Goal: Task Accomplishment & Management: Use online tool/utility

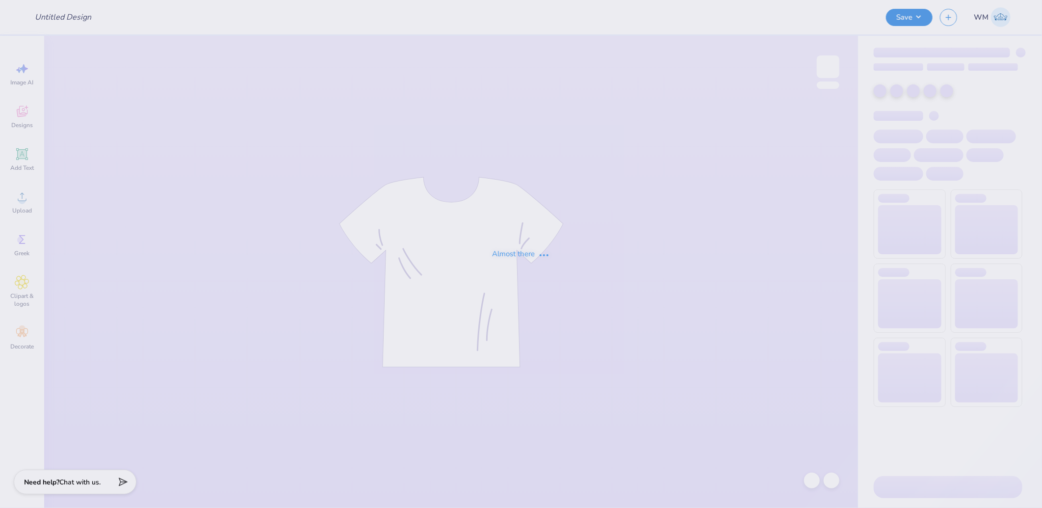
type input "AXID Homecoming"
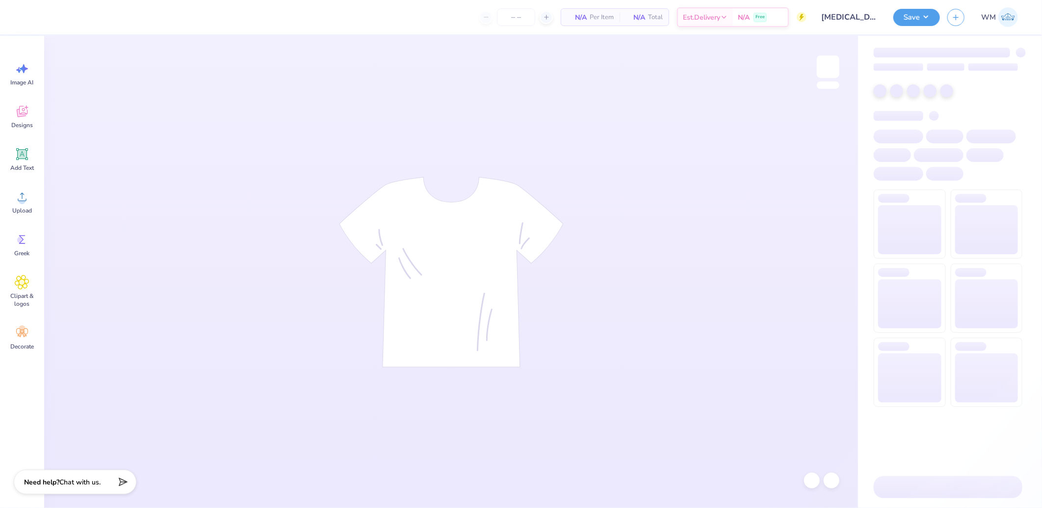
type input "100"
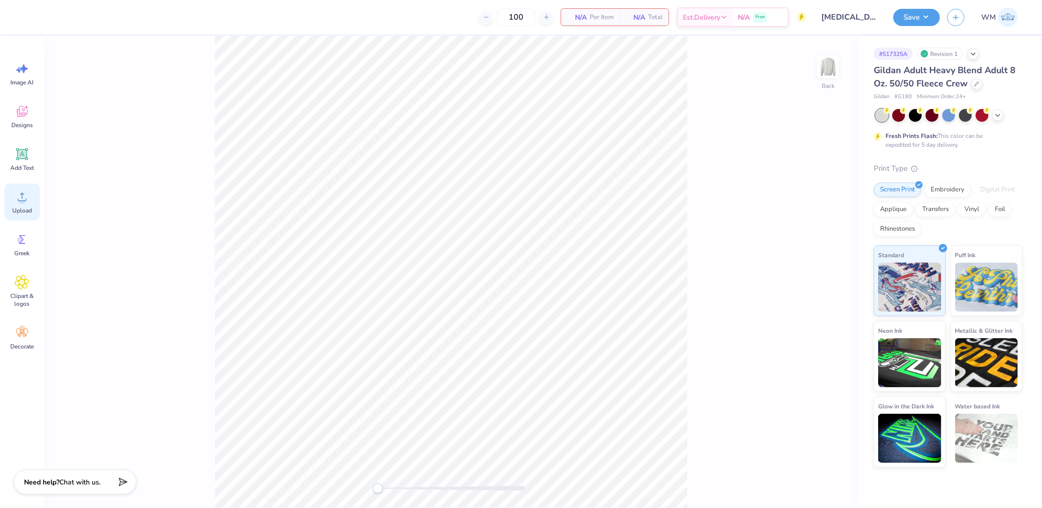
click at [15, 196] on icon at bounding box center [22, 196] width 15 height 15
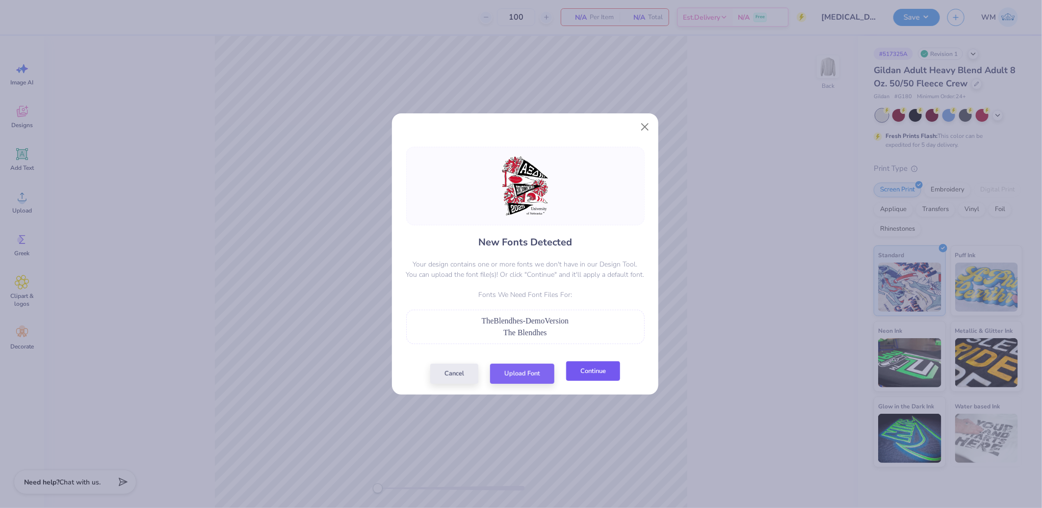
click at [586, 376] on button "Continue" at bounding box center [593, 371] width 54 height 20
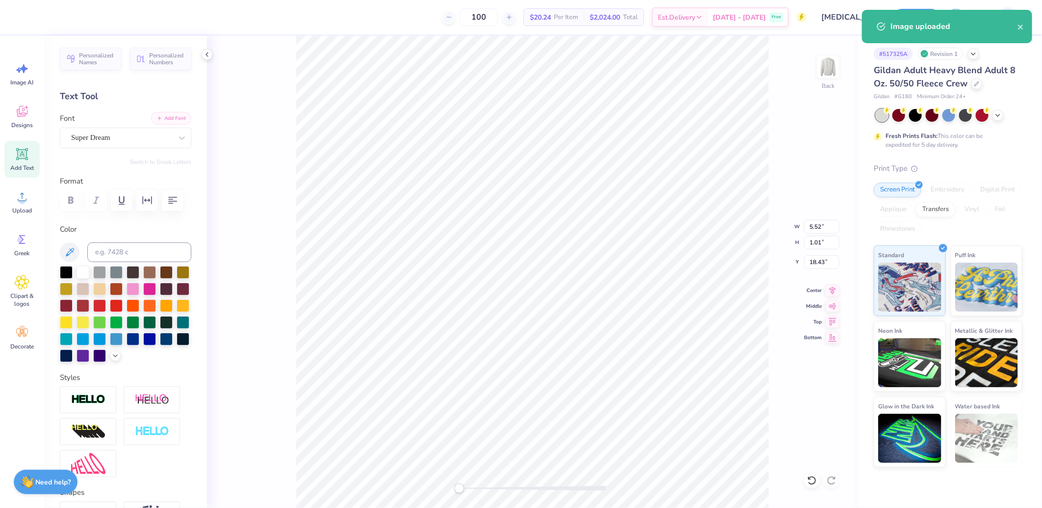
click at [168, 121] on button "Add Font" at bounding box center [171, 118] width 40 height 13
click at [169, 118] on button "Add Font" at bounding box center [171, 118] width 40 height 13
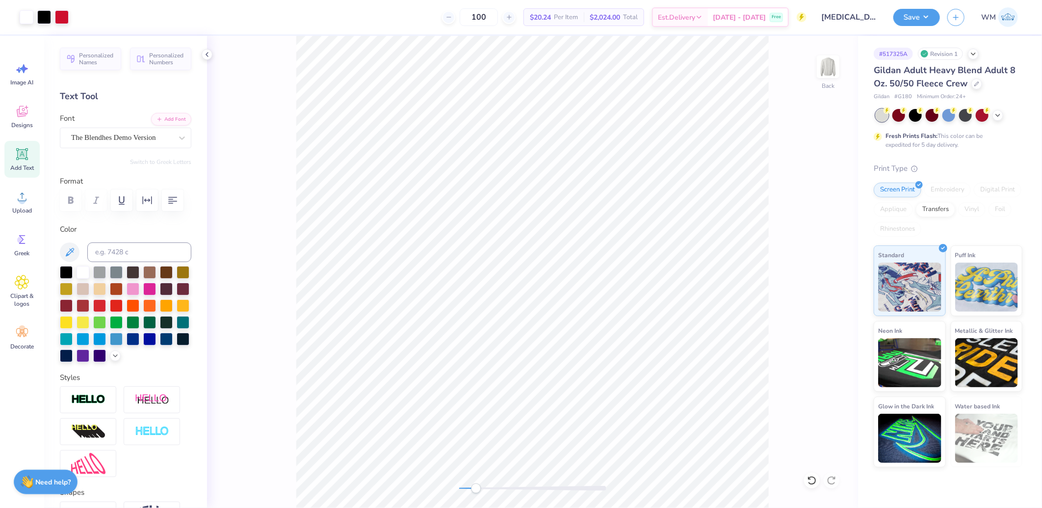
drag, startPoint x: 468, startPoint y: 490, endPoint x: 476, endPoint y: 490, distance: 7.9
click at [476, 490] on div "Accessibility label" at bounding box center [476, 488] width 10 height 10
type input "6.13"
type input "2.64"
type input "18.21"
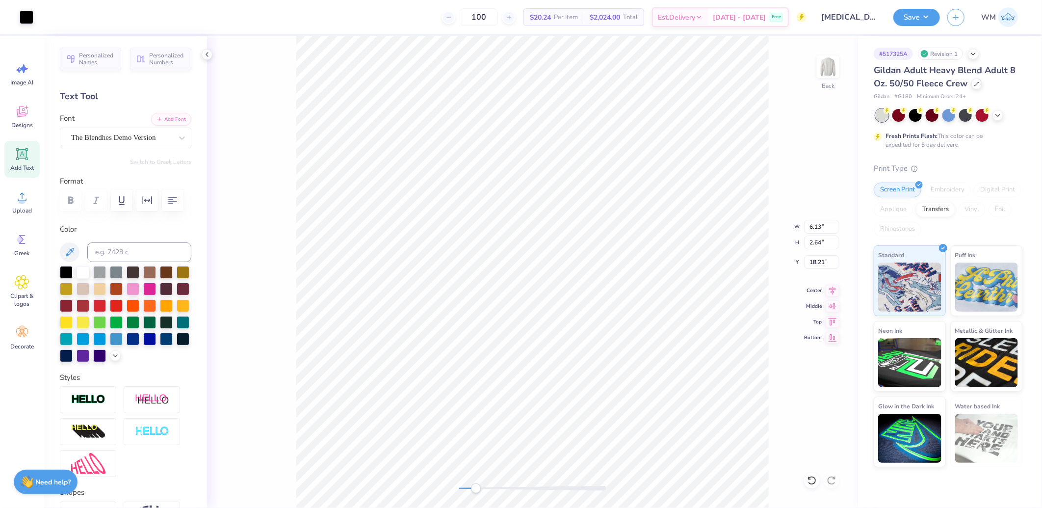
type input "5.33"
type input "2.30"
type input "18.35"
type input "5.72"
type input "2.47"
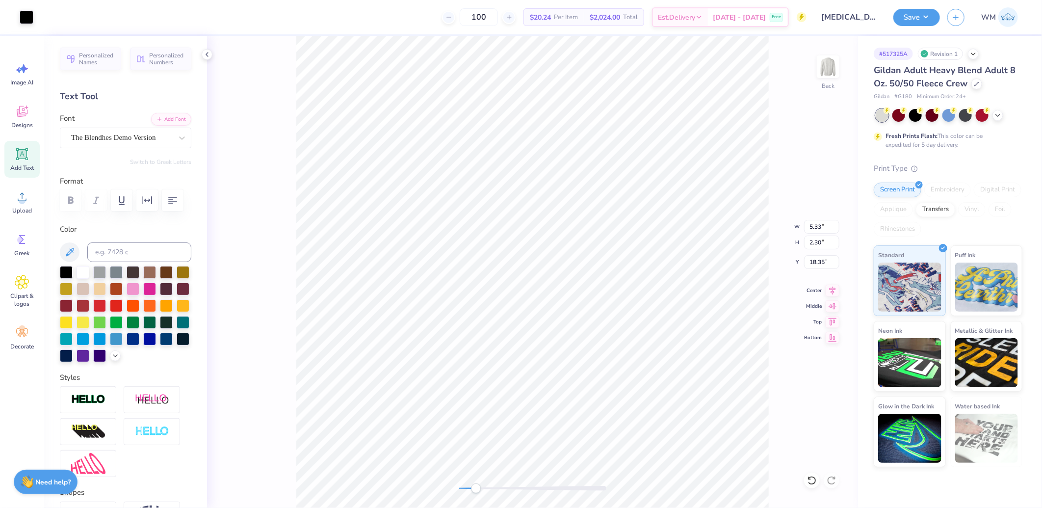
type input "18.18"
drag, startPoint x: 481, startPoint y: 492, endPoint x: 458, endPoint y: 485, distance: 23.7
click at [459, 485] on div at bounding box center [532, 488] width 147 height 10
click at [820, 244] on input "18.00" at bounding box center [821, 243] width 35 height 14
type input "15"
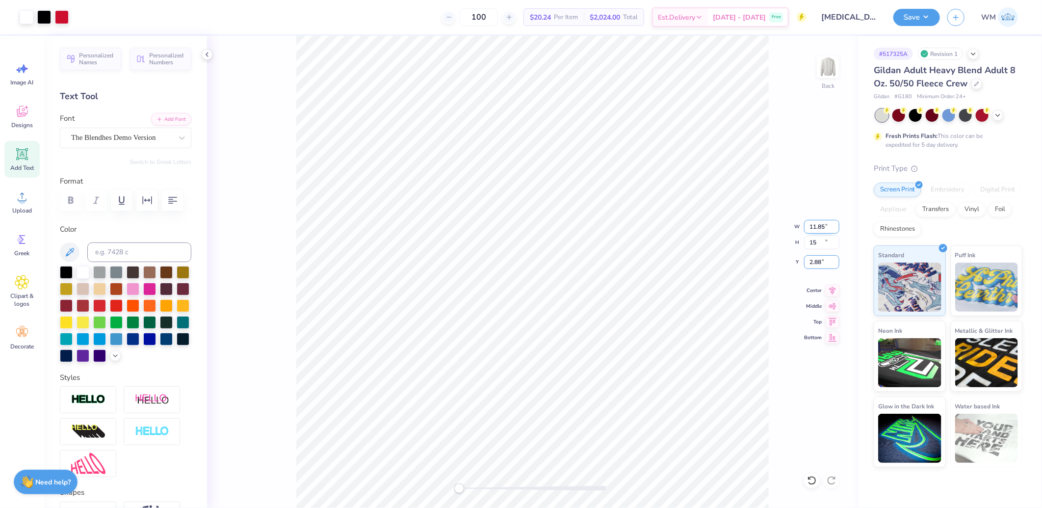
type input "11.85"
type input "15.00"
click at [823, 260] on input "4.37" at bounding box center [821, 262] width 35 height 14
click at [816, 259] on input "3.00" at bounding box center [821, 262] width 35 height 14
type input "2.00"
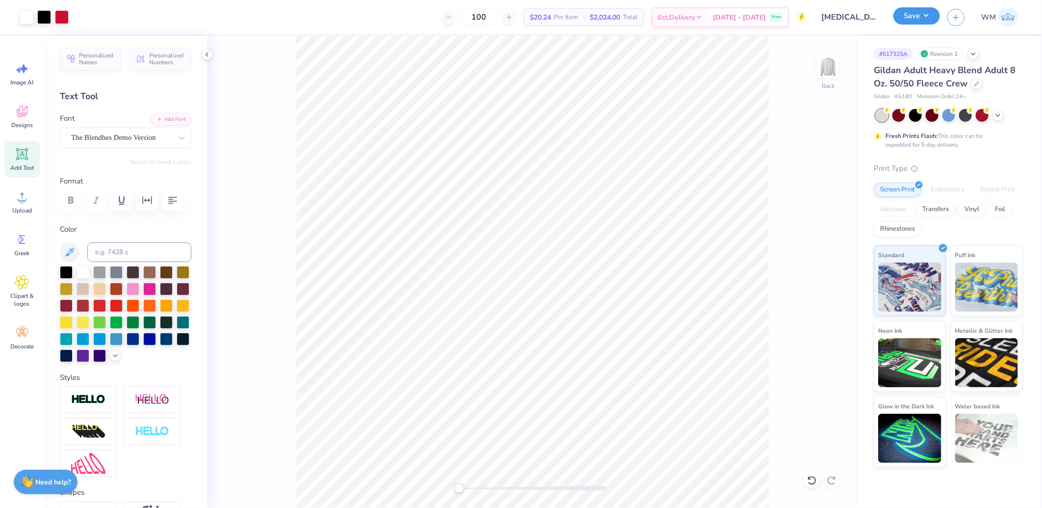
click at [928, 18] on button "Save" at bounding box center [917, 15] width 47 height 17
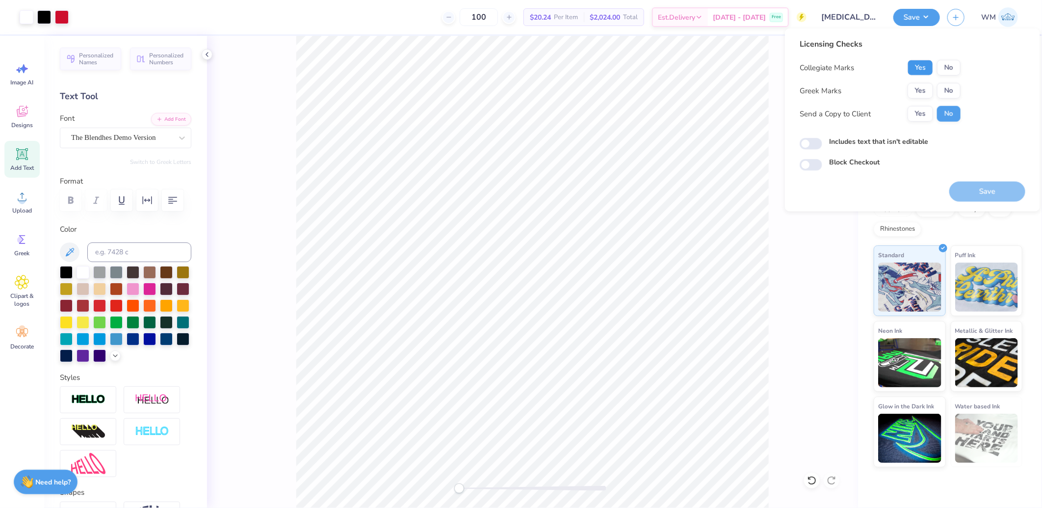
click at [926, 66] on button "Yes" at bounding box center [921, 68] width 26 height 16
click at [914, 94] on button "Yes" at bounding box center [921, 91] width 26 height 16
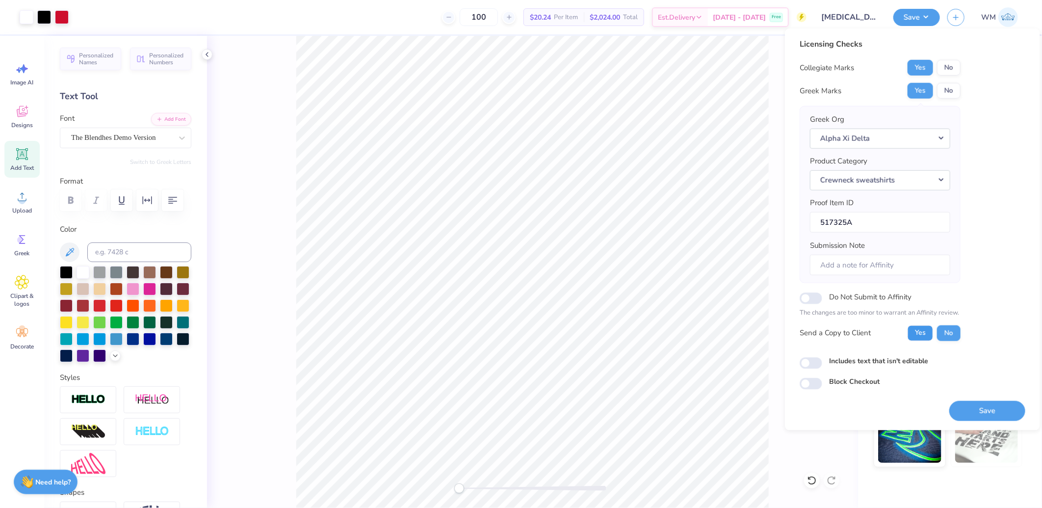
click at [914, 329] on button "Yes" at bounding box center [921, 333] width 26 height 16
click at [812, 361] on input "Includes text that isn't editable" at bounding box center [811, 363] width 23 height 12
checkbox input "true"
click at [1009, 406] on button "Save" at bounding box center [988, 410] width 76 height 20
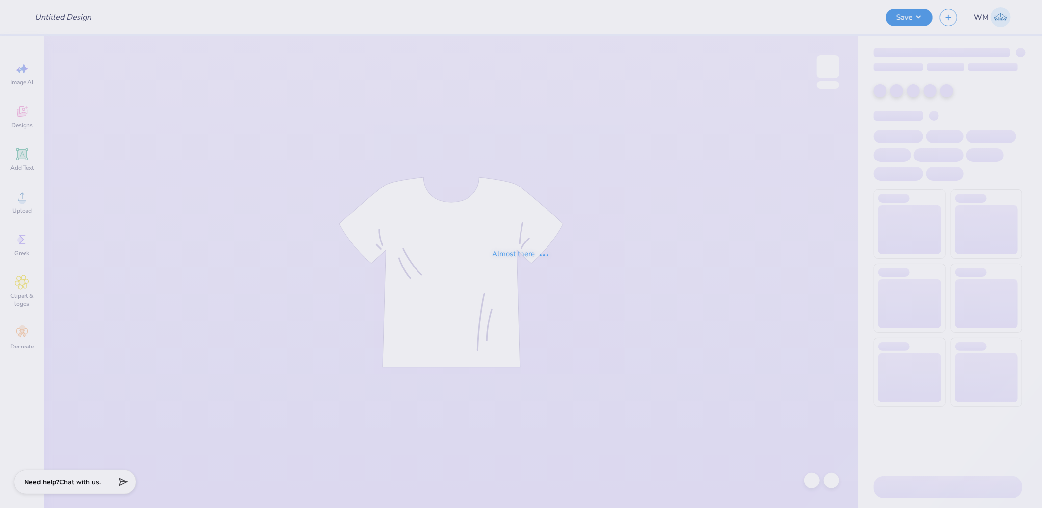
type input "Mock Trial Duke"
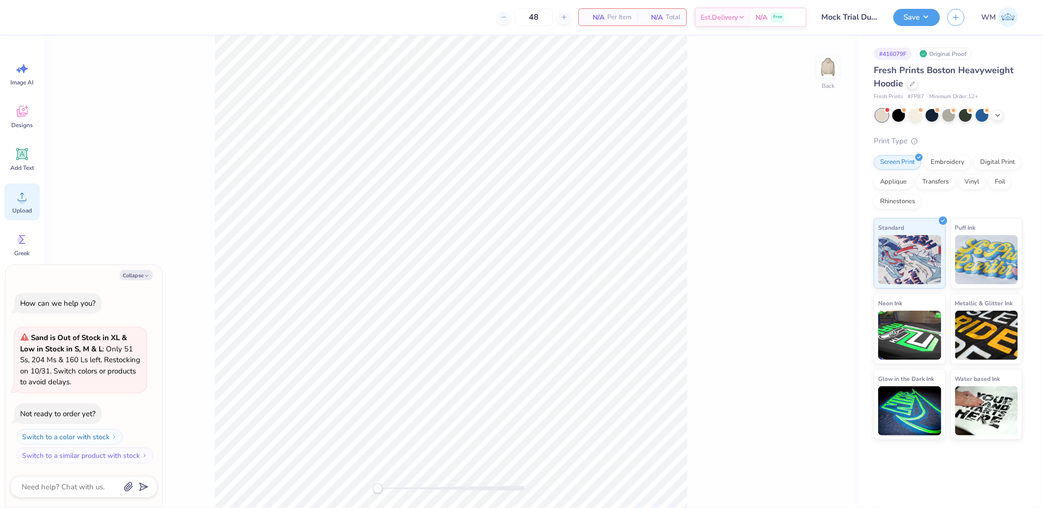
drag, startPoint x: 26, startPoint y: 201, endPoint x: 36, endPoint y: 203, distance: 10.9
click at [26, 201] on icon at bounding box center [22, 196] width 15 height 15
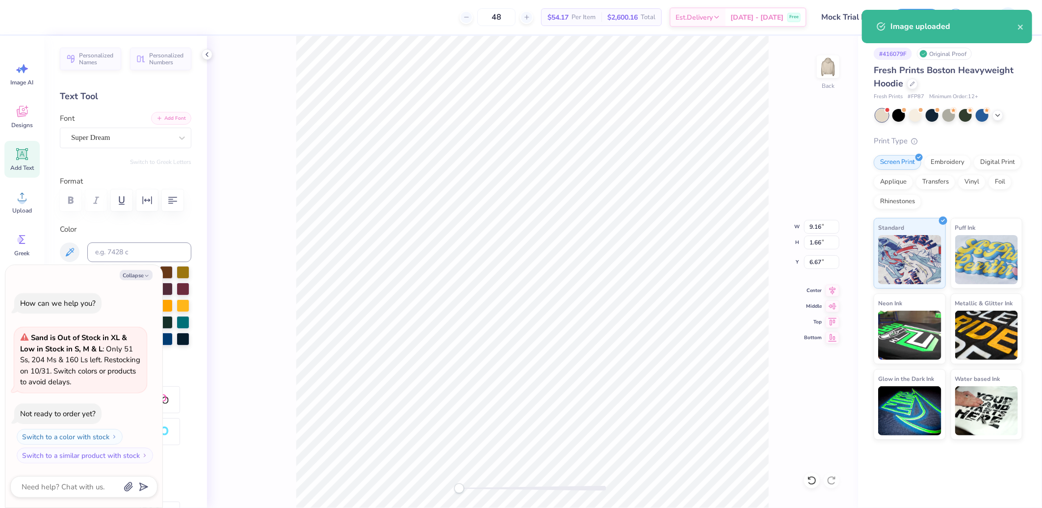
click at [171, 118] on button "Add Font" at bounding box center [171, 118] width 40 height 13
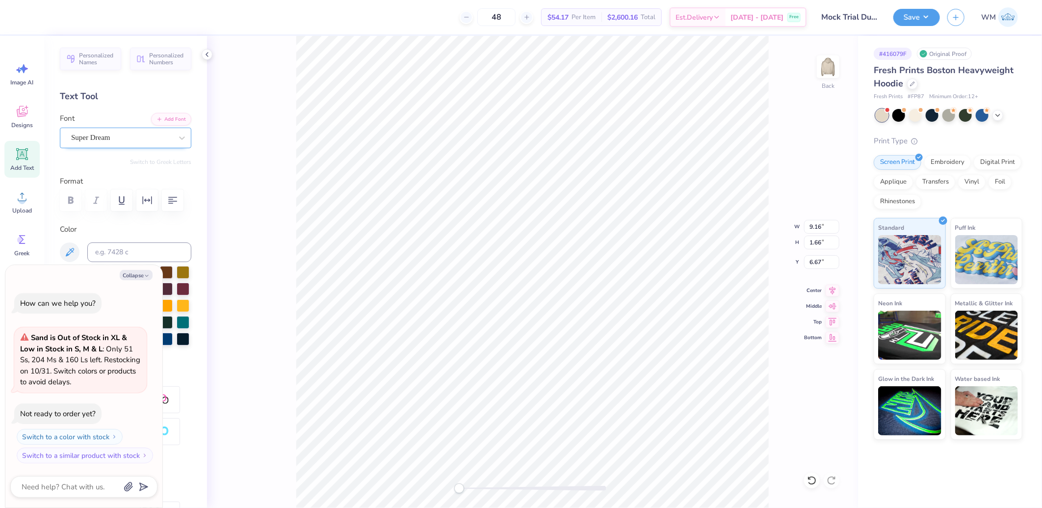
click at [133, 138] on div "Super Dream" at bounding box center [121, 137] width 103 height 15
type textarea "x"
click at [124, 217] on span "[PERSON_NAME] Signature" at bounding box center [114, 219] width 82 height 10
type input "bet"
type textarea "x"
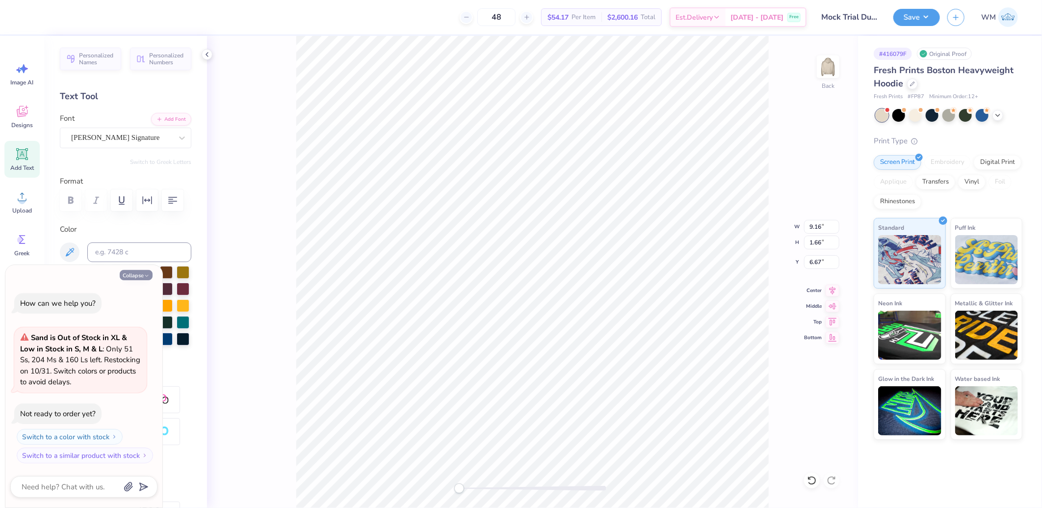
click at [133, 273] on button "Collapse" at bounding box center [136, 275] width 33 height 10
type textarea "x"
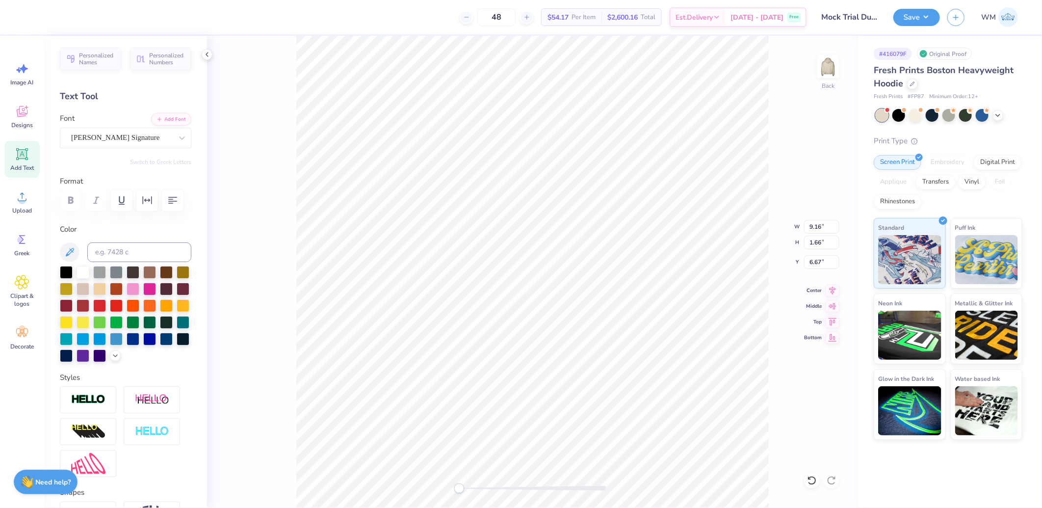
scroll to position [143, 0]
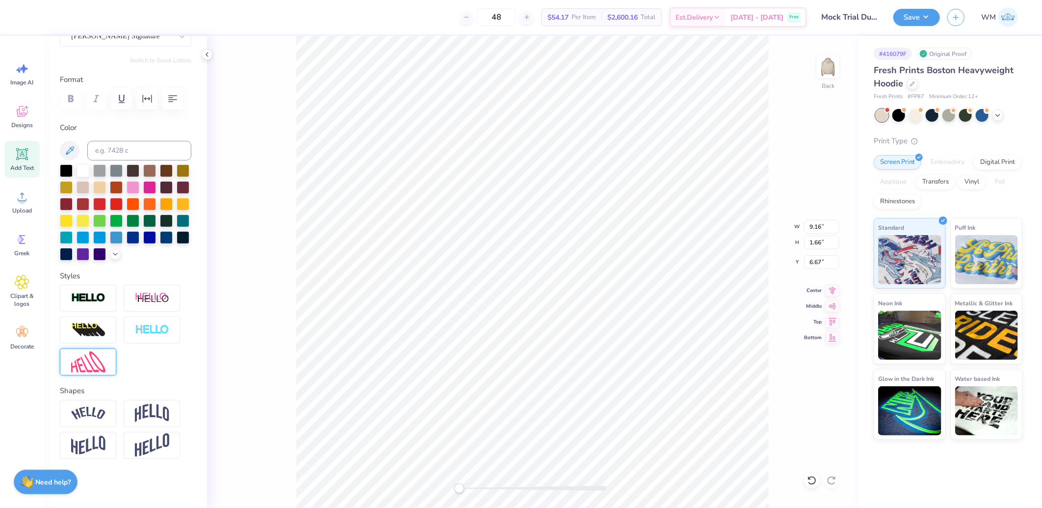
click at [101, 363] on img at bounding box center [88, 361] width 34 height 21
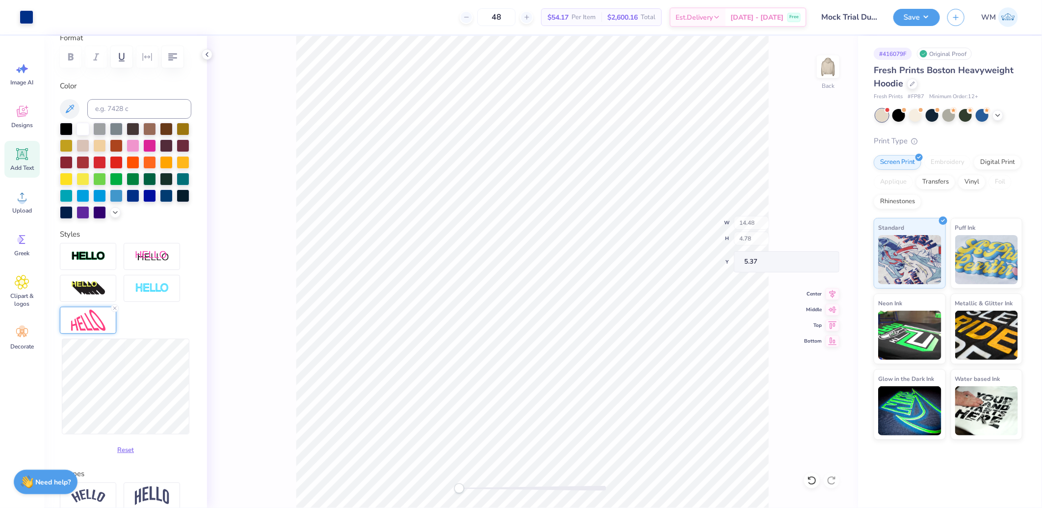
click at [786, 345] on div "Back W 14.48 H 4.78 Y 5.37 Center Middle Top Bottom" at bounding box center [532, 272] width 651 height 472
type input "13.33"
type input "4.94"
type input "4.76"
click at [98, 262] on img at bounding box center [88, 256] width 34 height 11
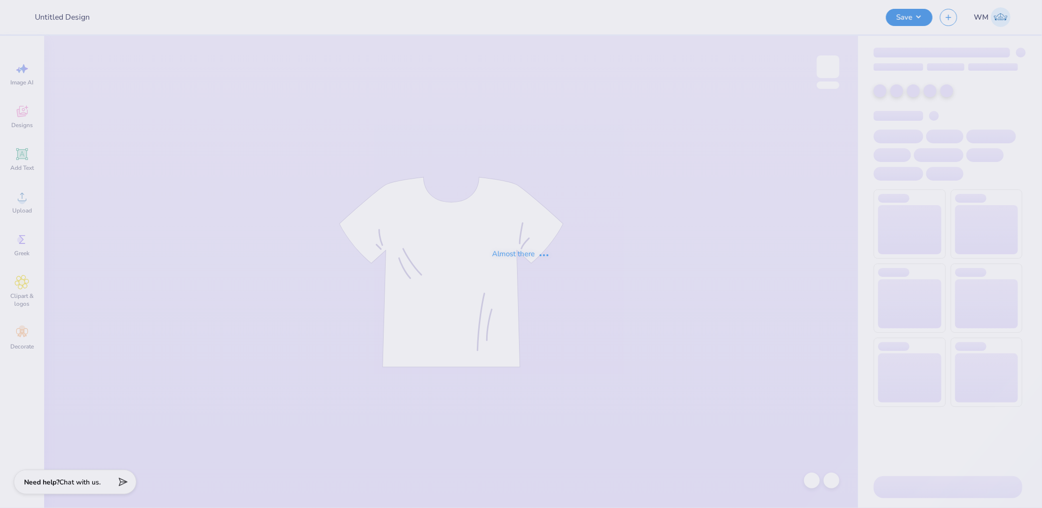
type input "Mock Trial Duke"
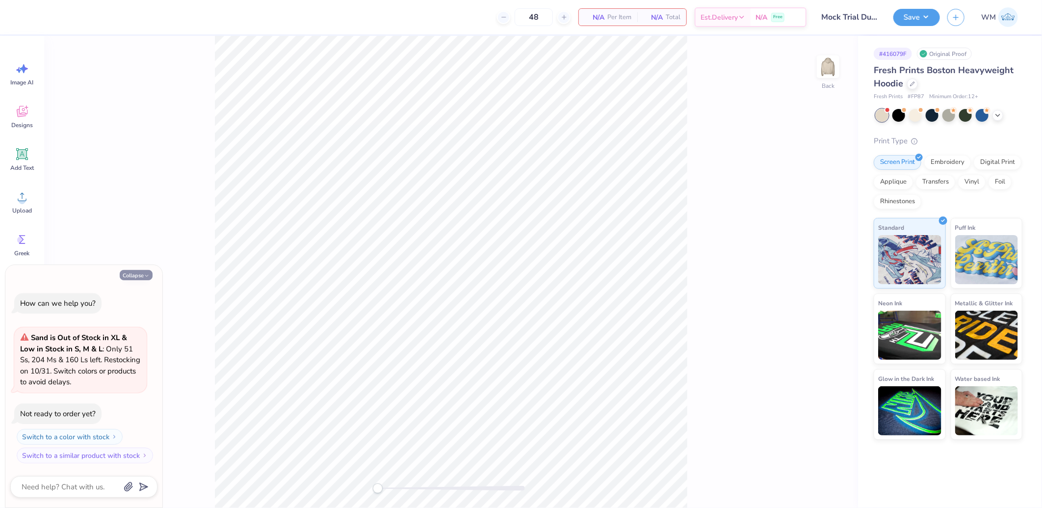
click at [144, 273] on icon "button" at bounding box center [147, 276] width 6 height 6
type textarea "x"
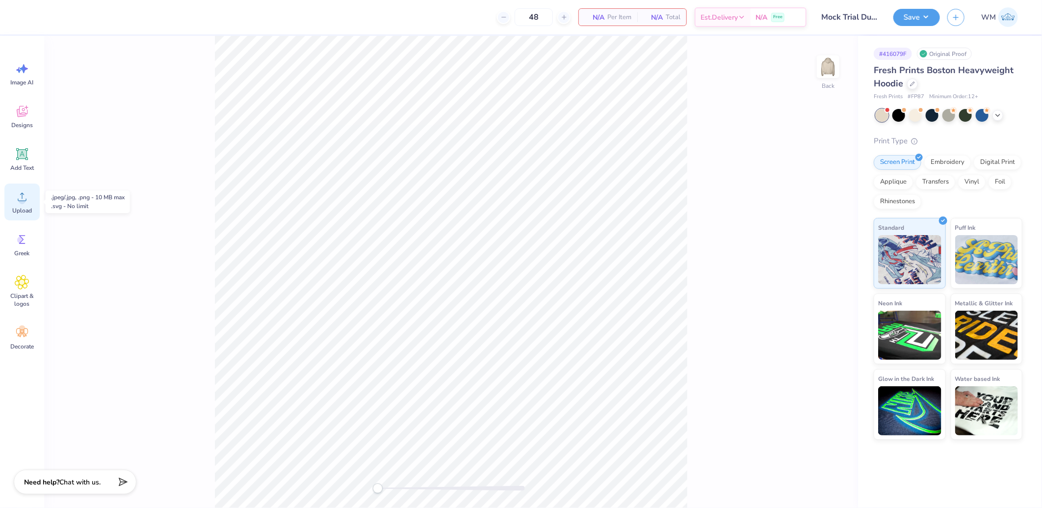
click at [25, 199] on circle at bounding box center [22, 200] width 7 height 7
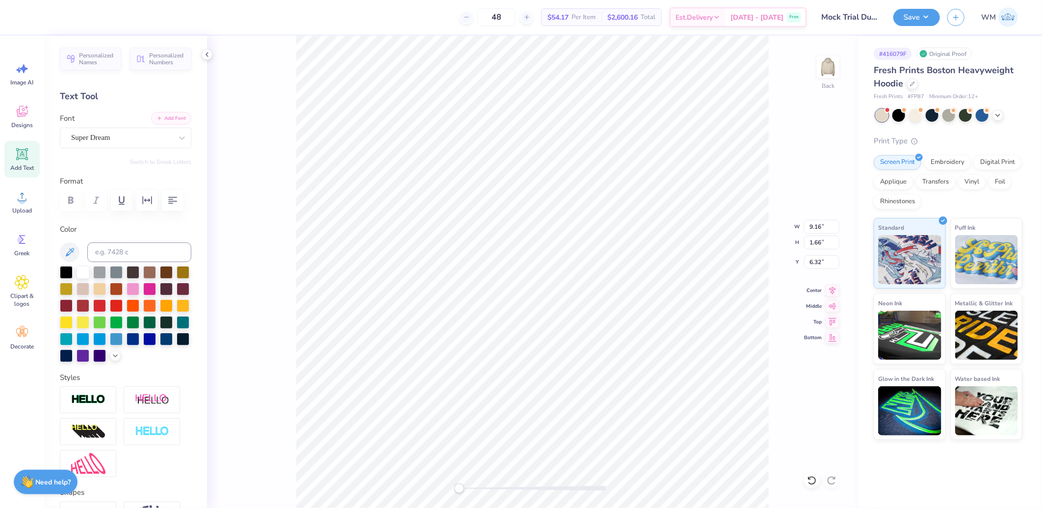
click at [173, 120] on button "Add Font" at bounding box center [171, 118] width 40 height 13
click at [140, 135] on div "Super Dream" at bounding box center [121, 137] width 103 height 15
click at [121, 220] on span "[PERSON_NAME] Signature" at bounding box center [114, 219] width 82 height 10
type input "bet"
type input "9.31"
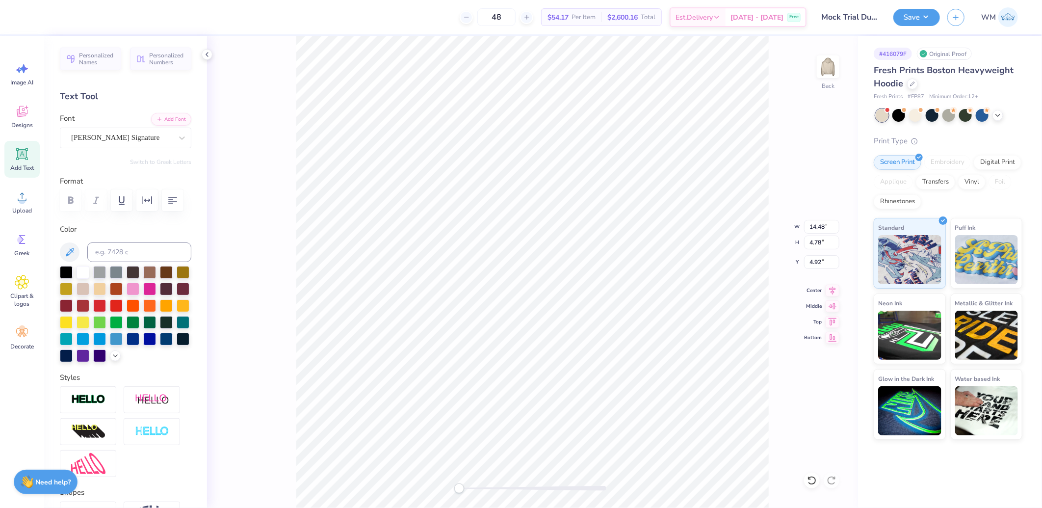
type input "3.07"
type input "6.62"
click at [91, 405] on img at bounding box center [88, 399] width 34 height 11
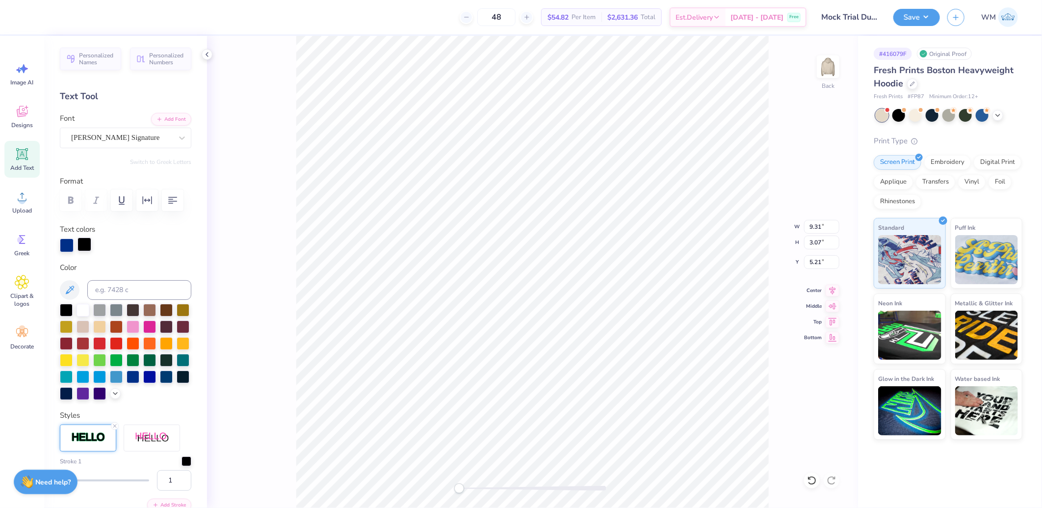
click at [81, 251] on div at bounding box center [85, 245] width 14 height 14
click at [123, 300] on input at bounding box center [139, 290] width 104 height 20
type input "287"
type input "9.32"
type input "3.09"
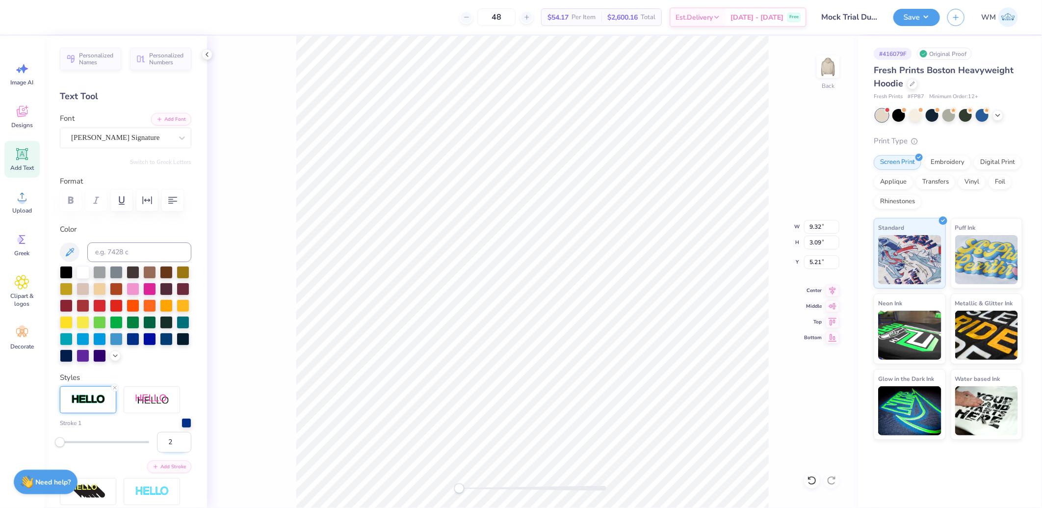
click at [175, 452] on input "2" at bounding box center [174, 442] width 34 height 21
click at [175, 452] on input "3" at bounding box center [174, 442] width 34 height 21
type input "4"
click at [175, 452] on input "4" at bounding box center [174, 442] width 34 height 21
click at [174, 452] on input "3" at bounding box center [174, 442] width 34 height 21
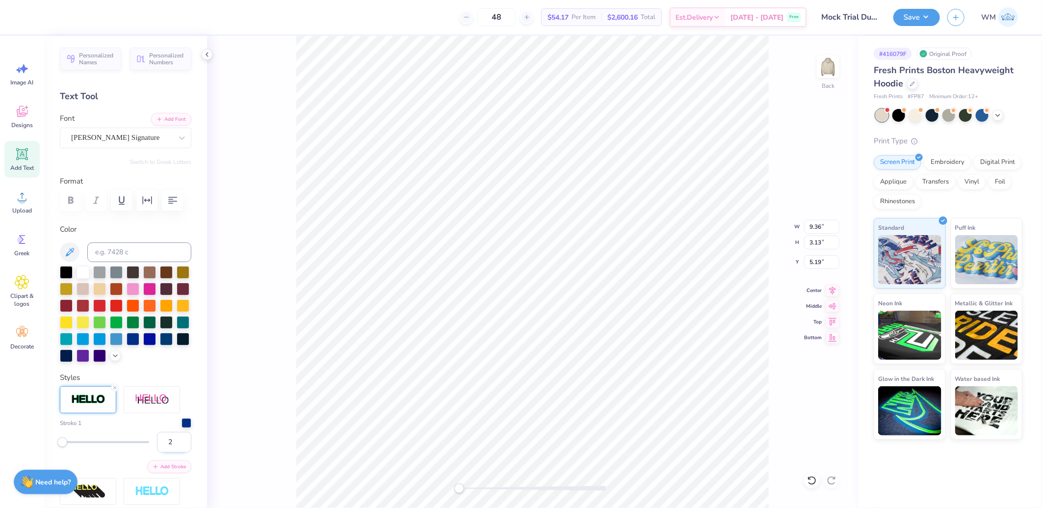
type input "2"
click at [174, 452] on input "2" at bounding box center [174, 442] width 34 height 21
type input "12.36"
type input "4.11"
type input "4.19"
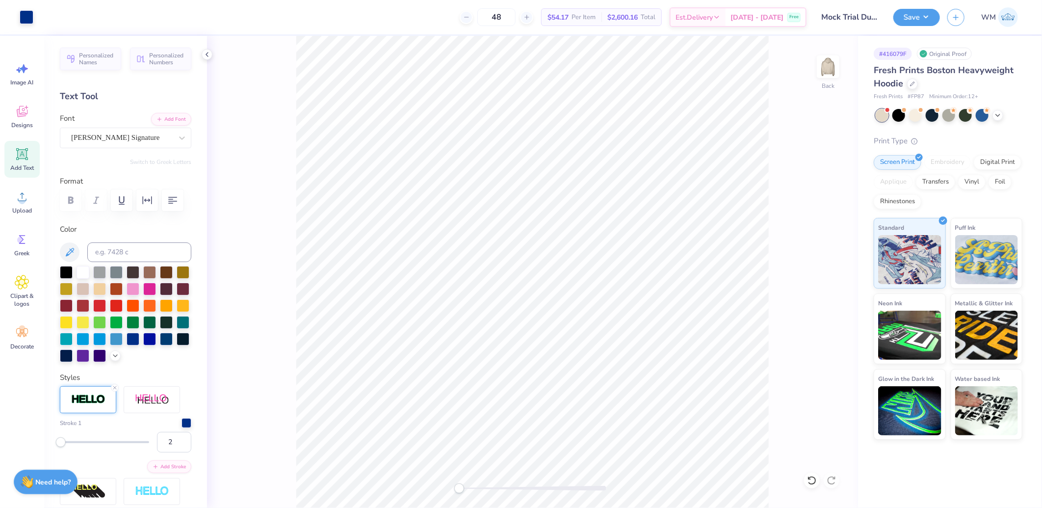
click at [795, 331] on div "Back" at bounding box center [532, 272] width 651 height 472
click at [822, 226] on input "16.22" at bounding box center [821, 227] width 35 height 14
type input "3.50"
type input "1.47"
type input "6.02"
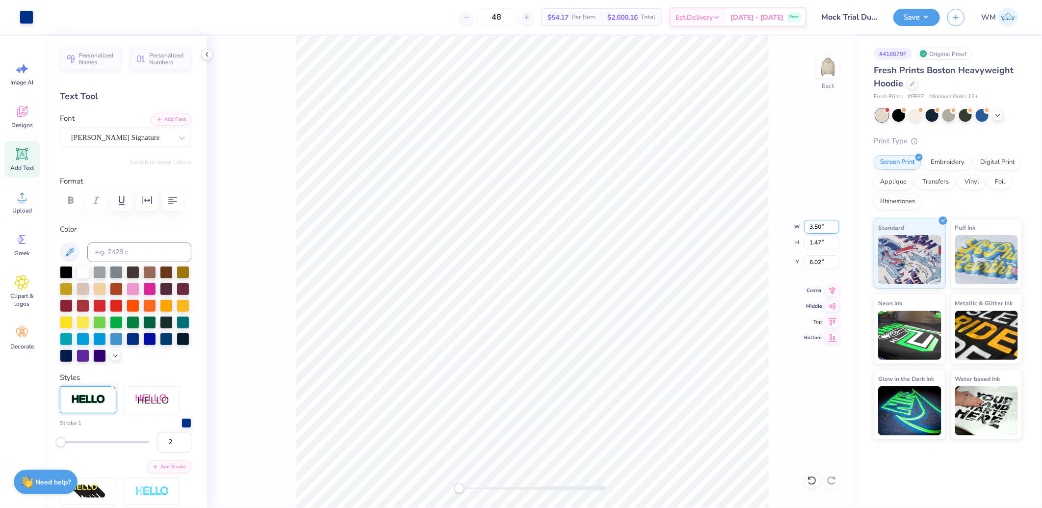
click at [823, 227] on input "3.50" at bounding box center [821, 227] width 35 height 14
type input "4.00"
type input "1.68"
type input "5.91"
type input "3.00"
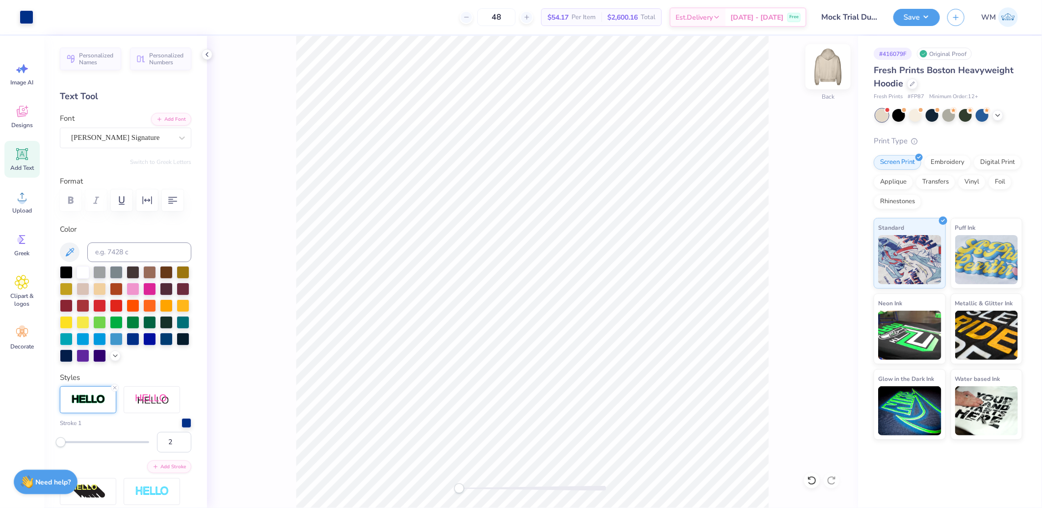
click at [830, 70] on img at bounding box center [828, 66] width 39 height 39
click at [20, 207] on span "Upload" at bounding box center [22, 211] width 20 height 8
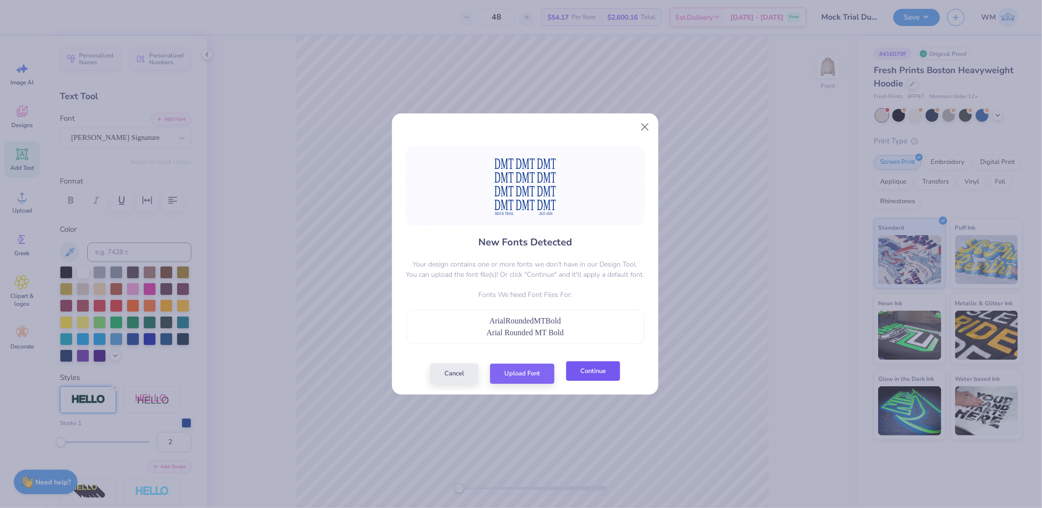
click at [604, 379] on button "Continue" at bounding box center [593, 371] width 54 height 20
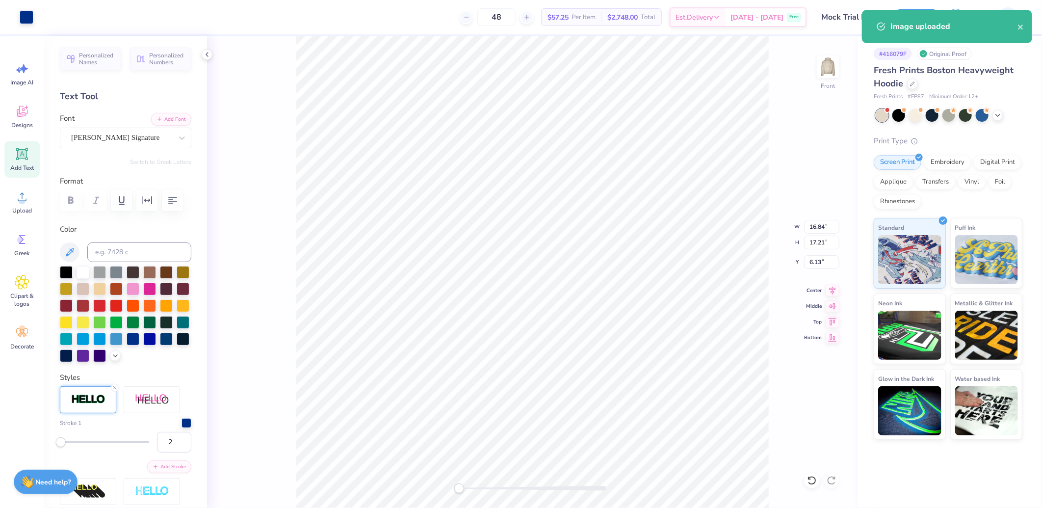
type input "10.06"
type input "10.28"
type input "9.61"
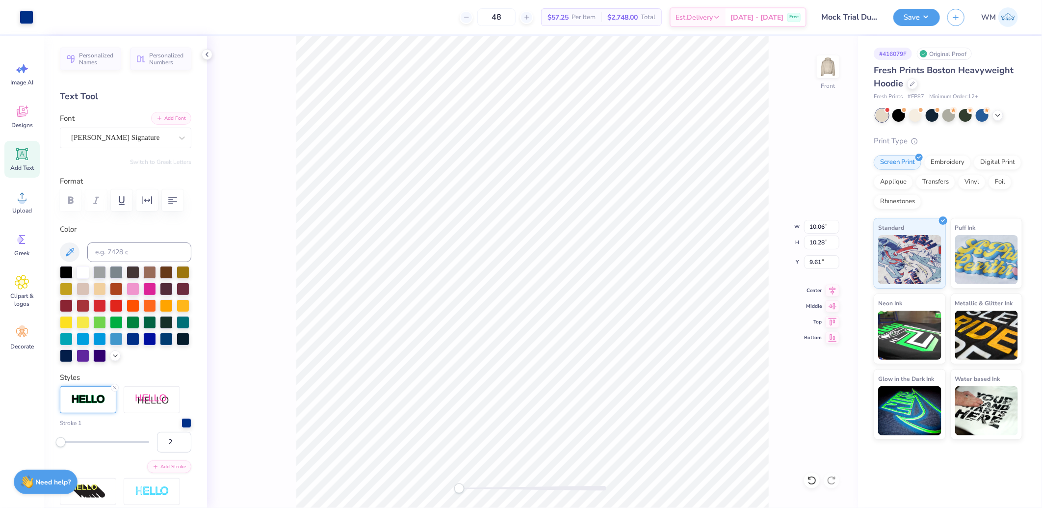
click at [164, 119] on button "Add Font" at bounding box center [171, 118] width 40 height 13
click at [126, 140] on div "[PERSON_NAME] Signature" at bounding box center [121, 137] width 103 height 15
type input "arial"
drag, startPoint x: 461, startPoint y: 488, endPoint x: 467, endPoint y: 488, distance: 5.9
click at [467, 488] on div "Accessibility label" at bounding box center [467, 488] width 10 height 10
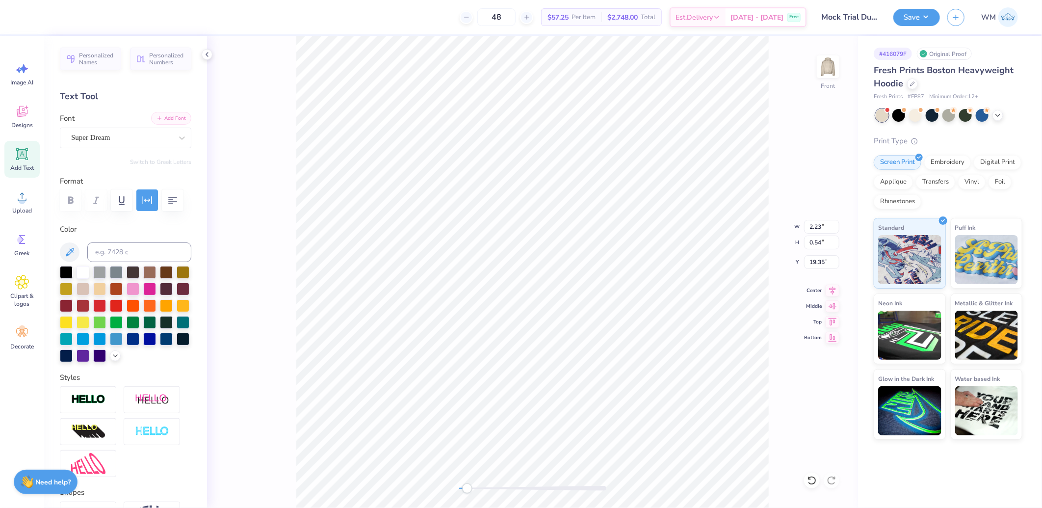
click at [170, 122] on button "Add Font" at bounding box center [171, 118] width 40 height 13
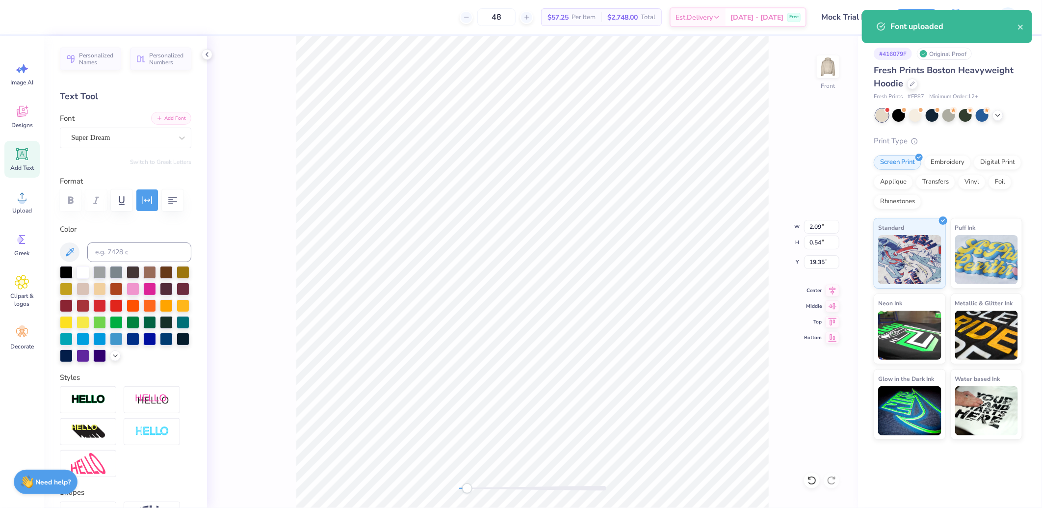
click at [177, 119] on button "Add Font" at bounding box center [171, 118] width 40 height 13
type input "1.69"
type input "1.94"
type input "17.08"
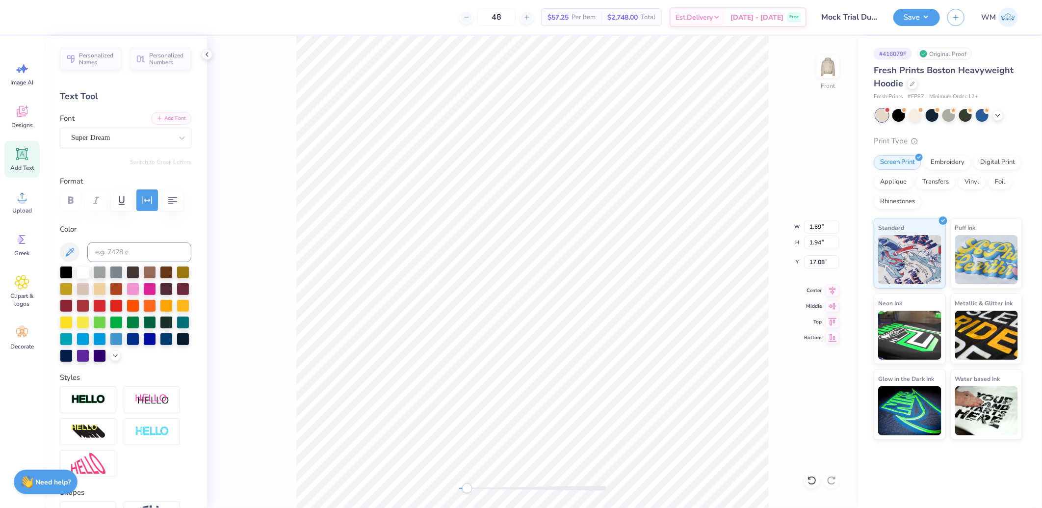
click at [175, 116] on button "Add Font" at bounding box center [171, 118] width 40 height 13
click at [174, 120] on button "Add Font" at bounding box center [171, 118] width 40 height 13
click at [158, 117] on button "Add Font" at bounding box center [171, 118] width 40 height 13
type input "14.75"
type input "9.80"
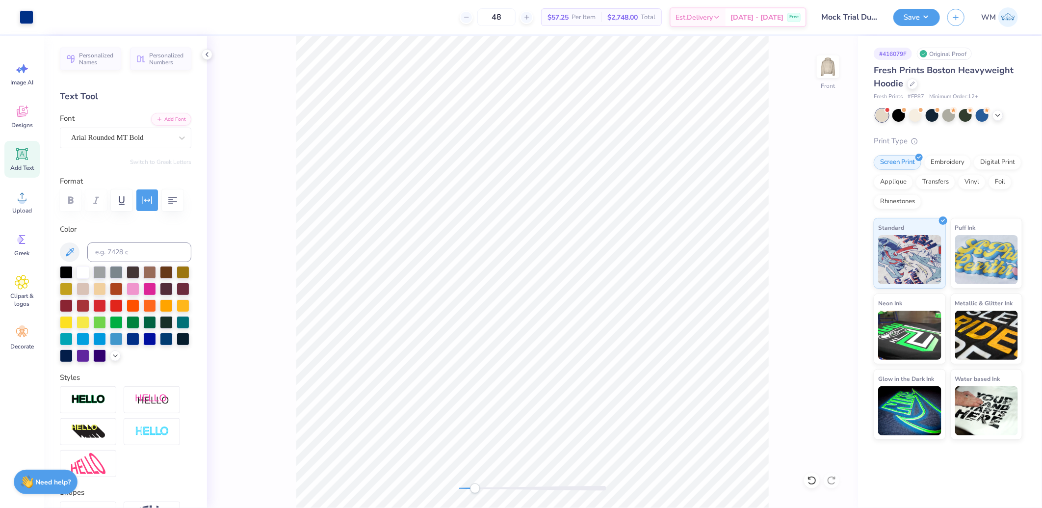
drag, startPoint x: 469, startPoint y: 488, endPoint x: 480, endPoint y: 486, distance: 11.1
click at [480, 486] on div "Accessibility label" at bounding box center [475, 488] width 10 height 10
click at [471, 477] on div "Front" at bounding box center [532, 272] width 651 height 472
drag, startPoint x: 471, startPoint y: 488, endPoint x: 459, endPoint y: 486, distance: 12.4
click at [459, 486] on div "Accessibility label" at bounding box center [459, 488] width 10 height 10
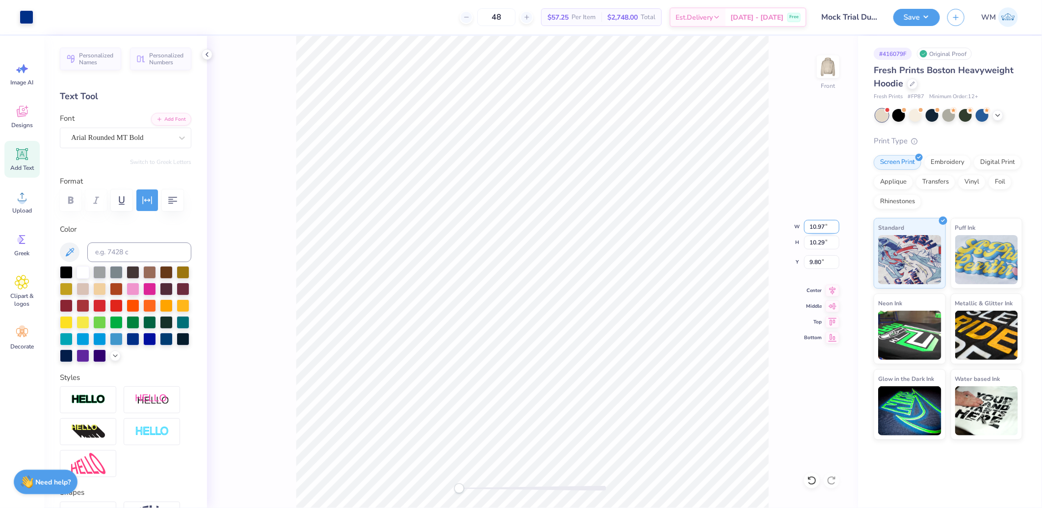
click at [820, 226] on input "10.97" at bounding box center [821, 227] width 35 height 14
type input "12.50"
type input "11.72"
click at [816, 264] on input "9.08" at bounding box center [821, 262] width 35 height 14
type input "6.00"
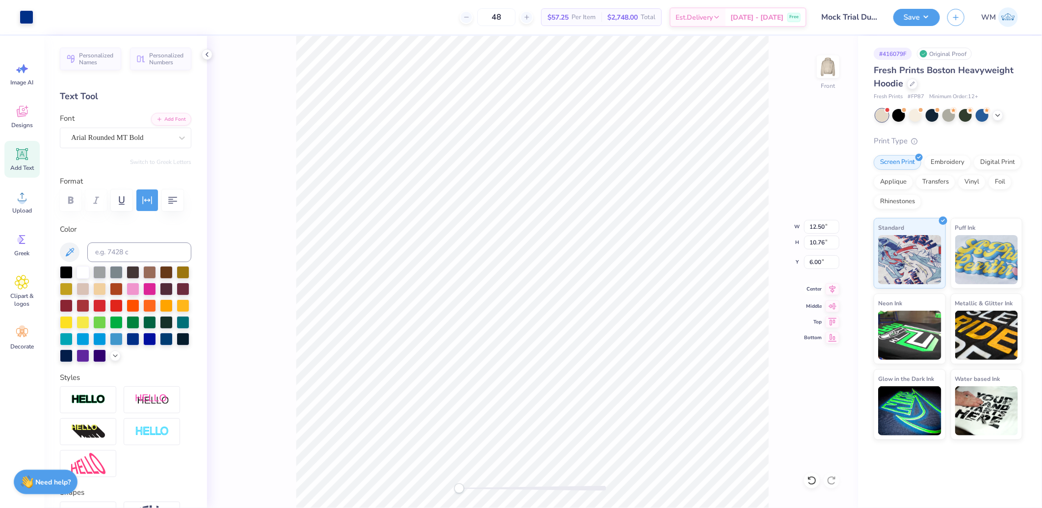
click at [831, 291] on icon at bounding box center [833, 289] width 14 height 12
click at [933, 17] on button "Save" at bounding box center [917, 15] width 47 height 17
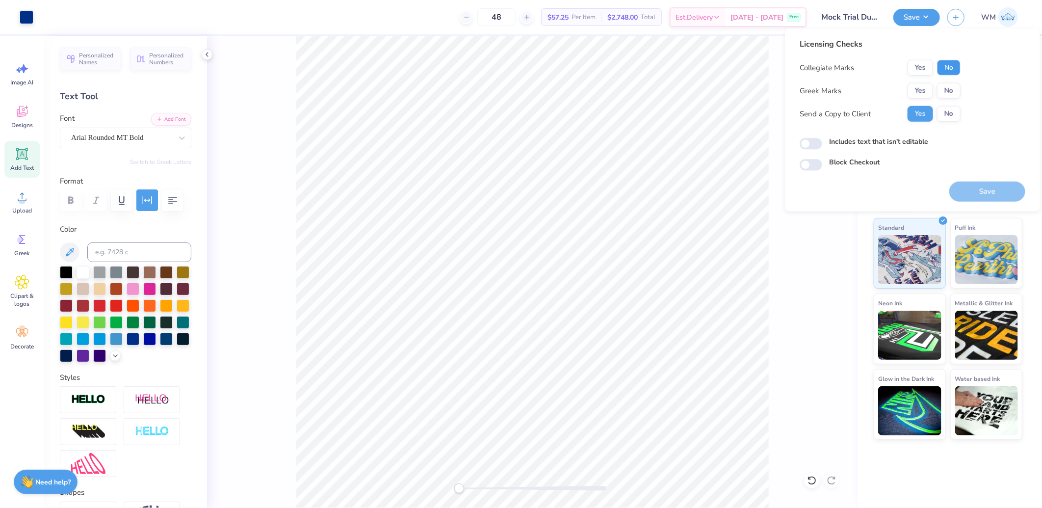
click at [951, 72] on button "No" at bounding box center [949, 68] width 24 height 16
click at [953, 89] on button "No" at bounding box center [949, 91] width 24 height 16
click at [986, 190] on button "Save" at bounding box center [988, 192] width 76 height 20
